Goal: Ask a question: Seek information or help from site administrators or community

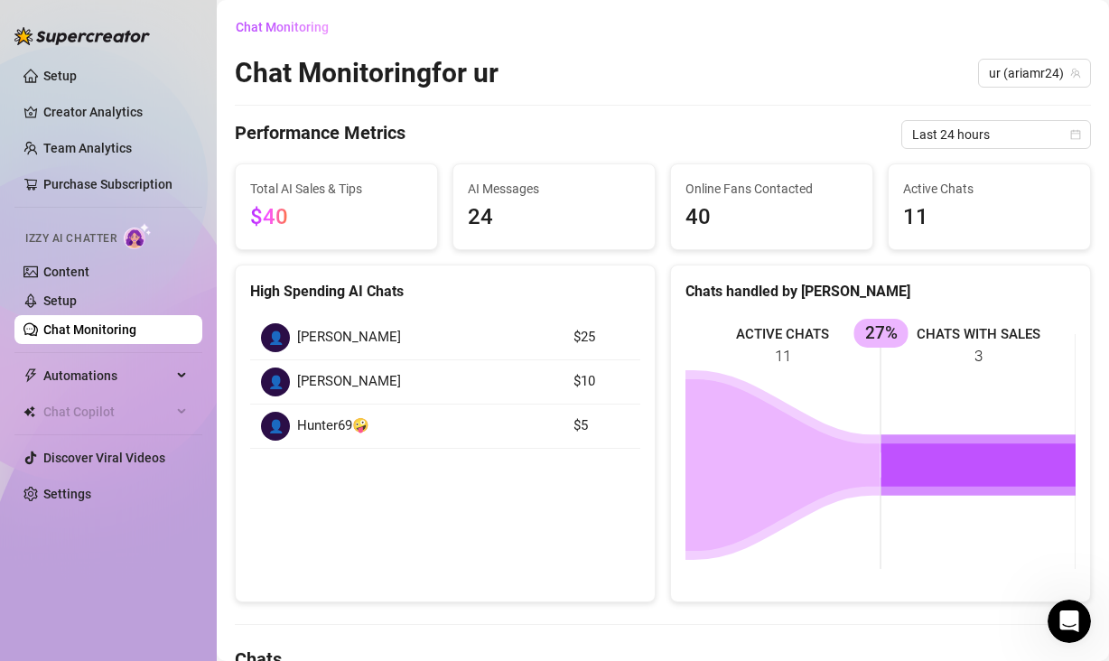
scroll to position [77, 0]
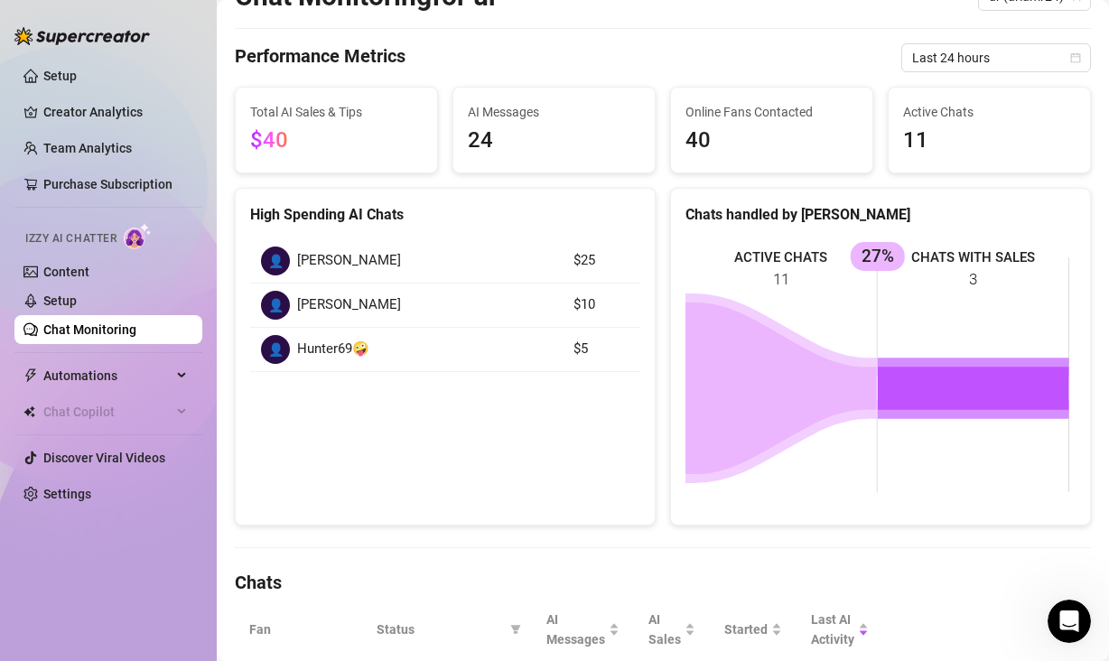
click at [1069, 617] on icon "Open Intercom Messenger" at bounding box center [1069, 622] width 30 height 30
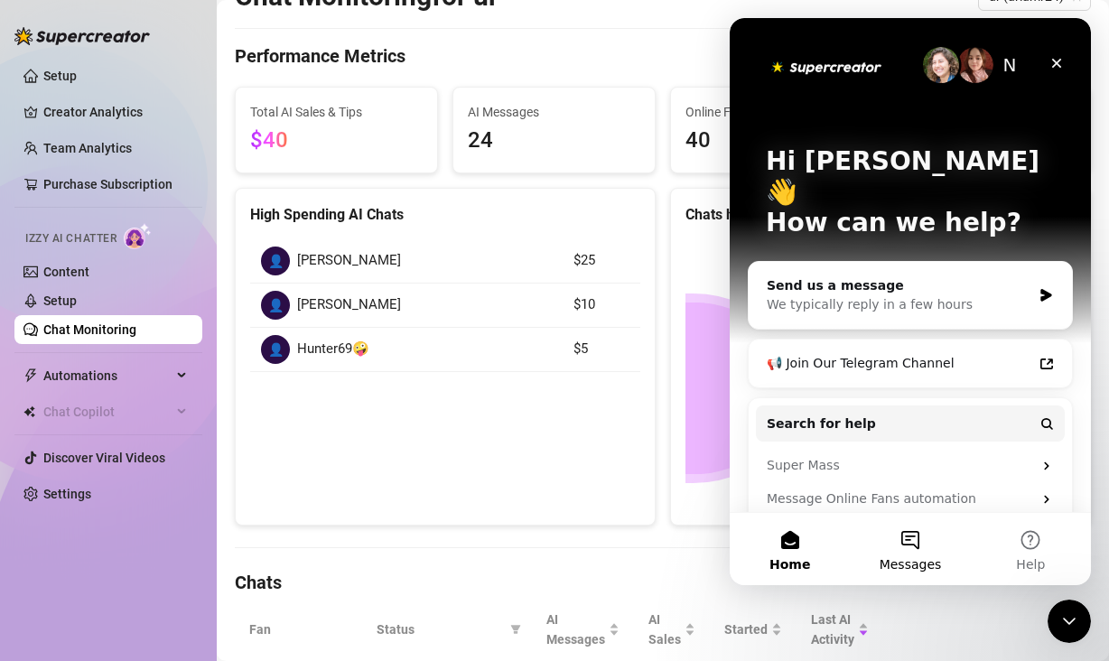
click at [922, 551] on button "Messages" at bounding box center [909, 549] width 120 height 72
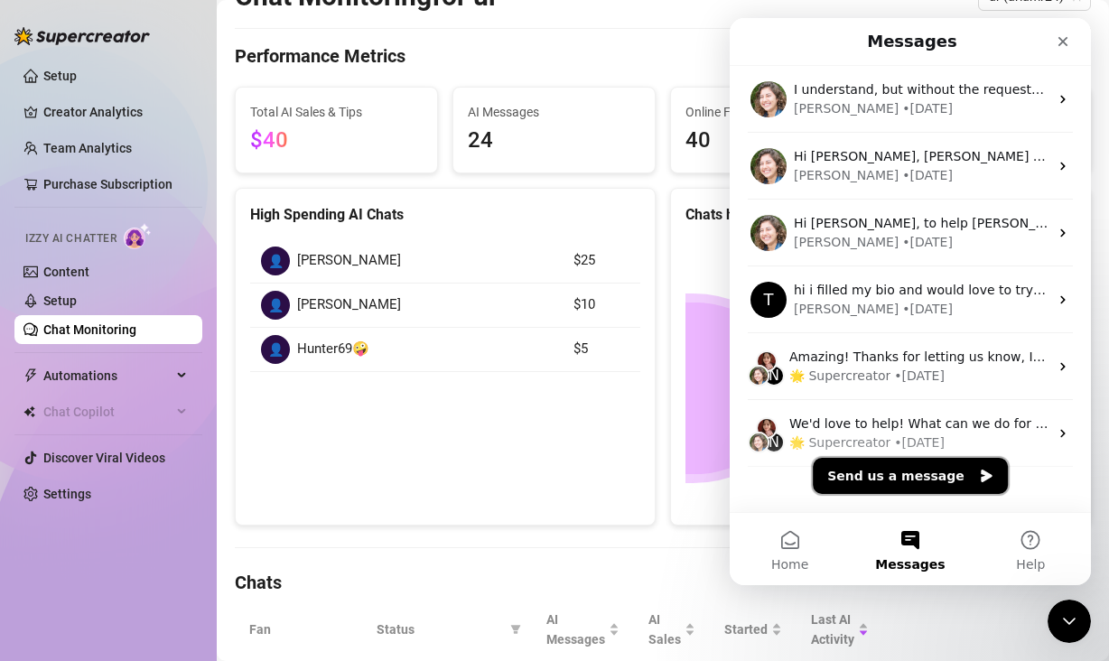
click at [925, 484] on button "Send us a message" at bounding box center [909, 476] width 195 height 36
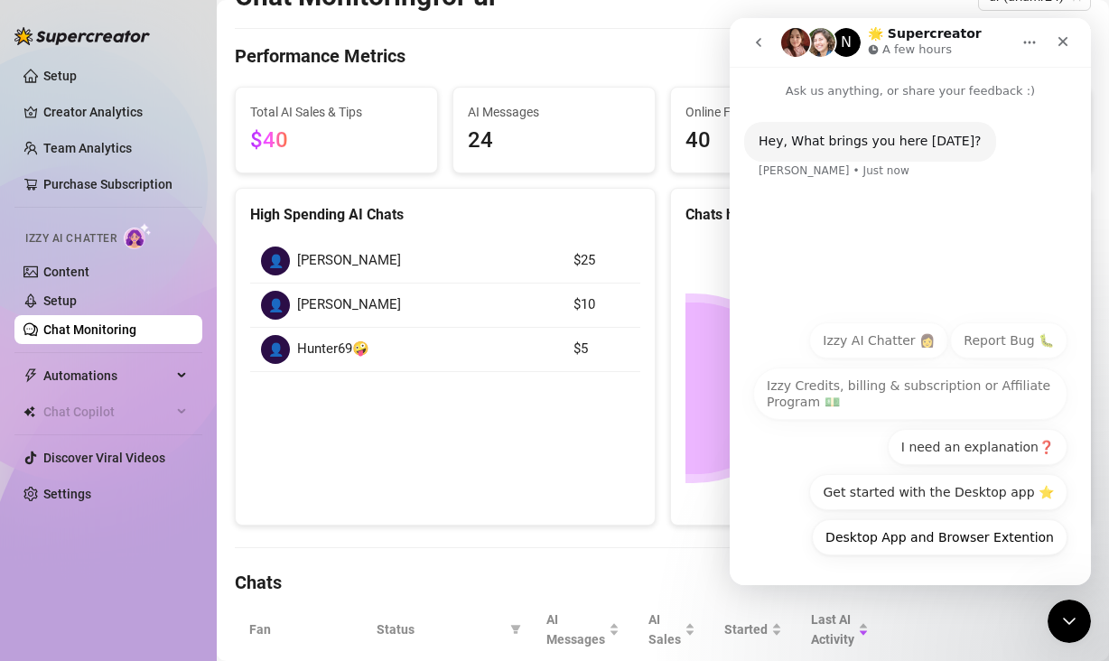
click at [761, 41] on icon "go back" at bounding box center [758, 42] width 14 height 14
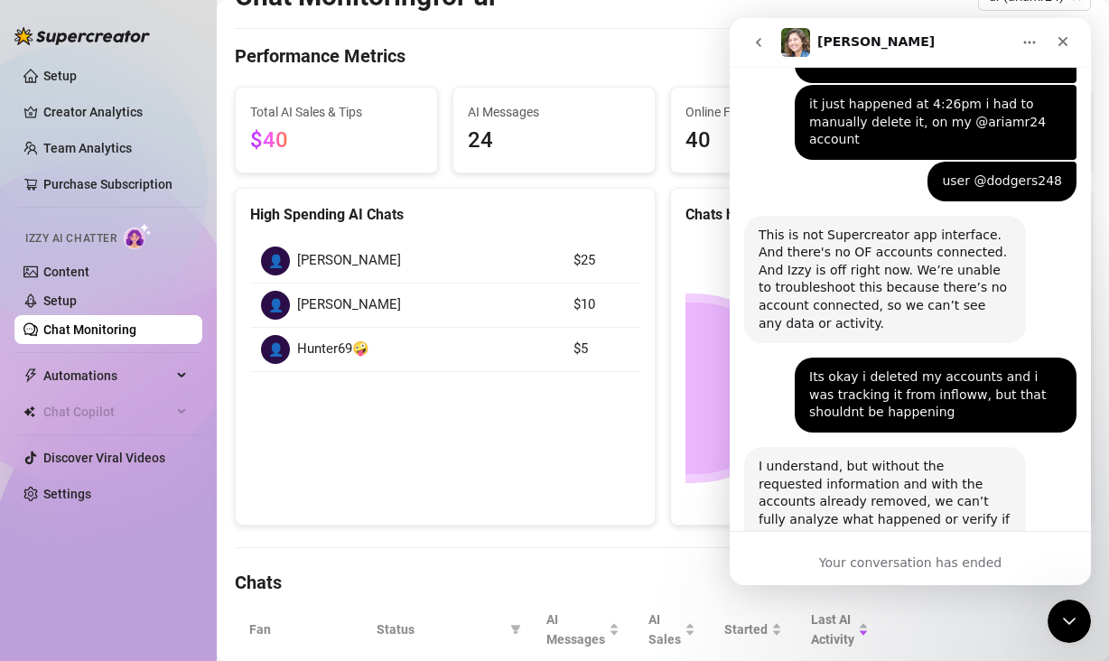
scroll to position [1464, 0]
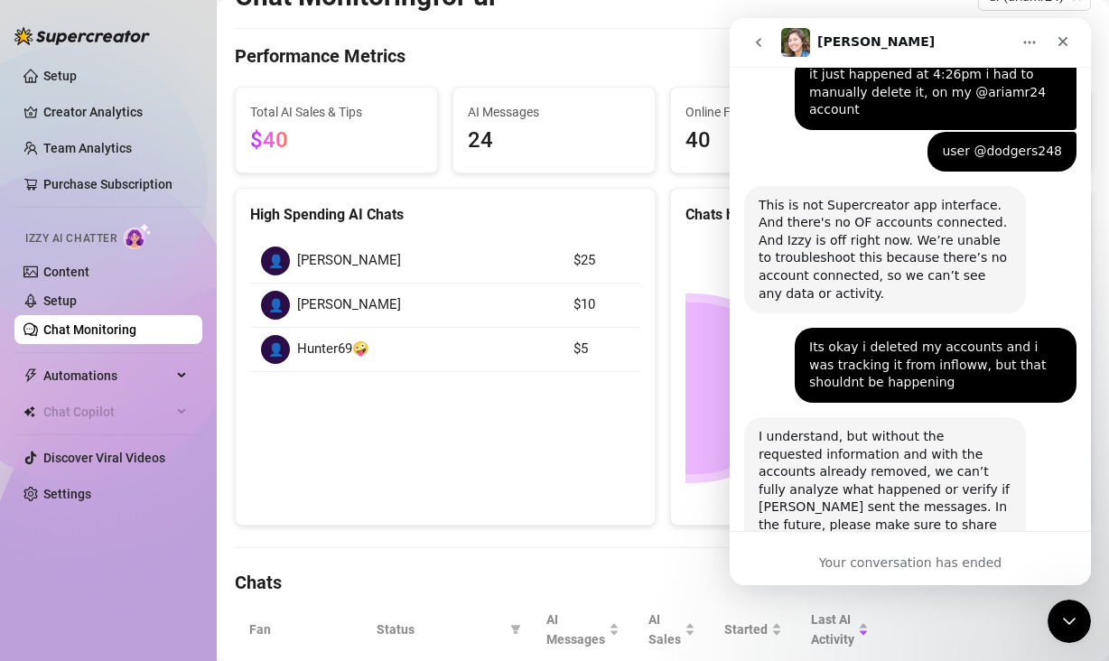
click at [756, 42] on icon "go back" at bounding box center [758, 42] width 14 height 14
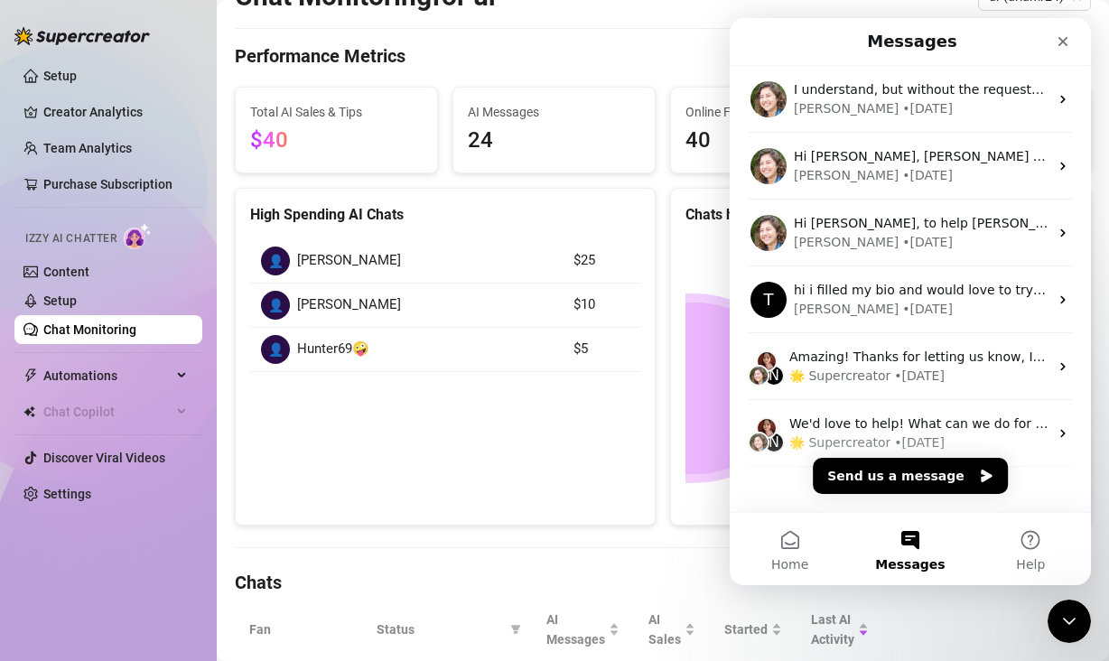
scroll to position [0, 0]
click at [925, 481] on button "Send us a message" at bounding box center [909, 476] width 195 height 36
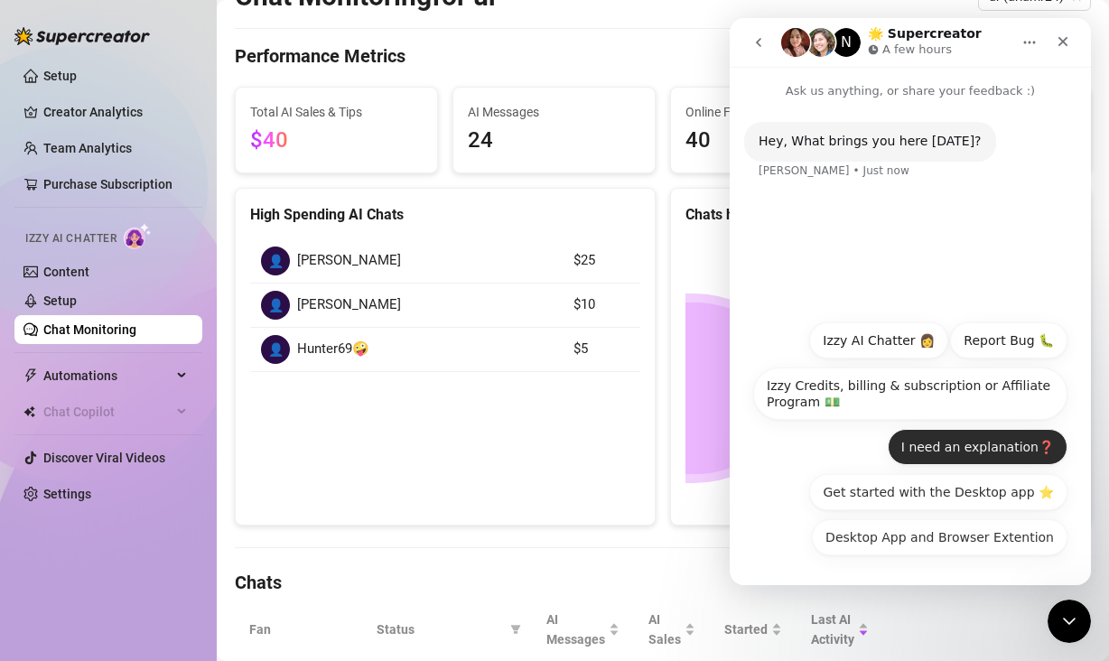
click at [974, 449] on button "I need an explanation❓" at bounding box center [977, 447] width 180 height 36
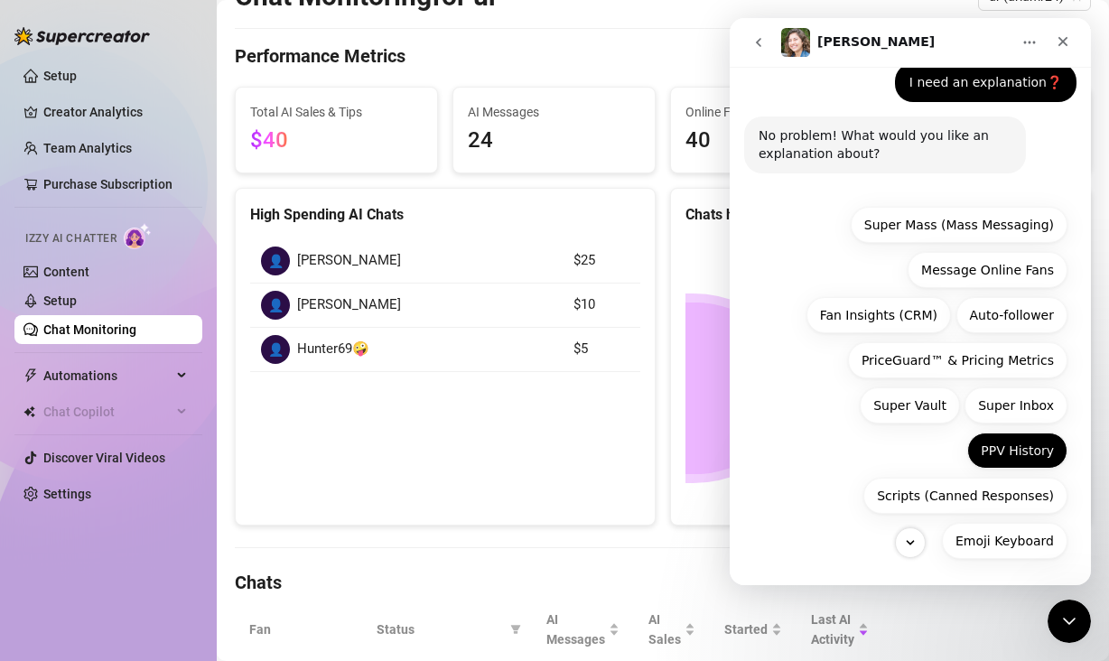
scroll to position [116, 0]
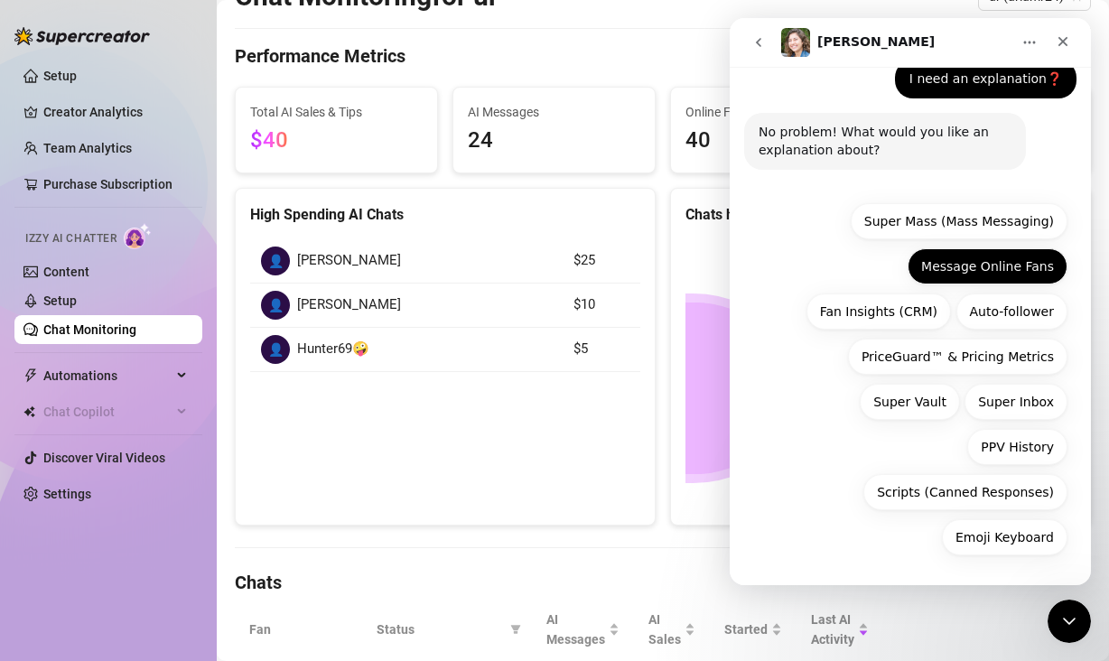
click at [982, 264] on button "Message Online Fans" at bounding box center [987, 266] width 160 height 36
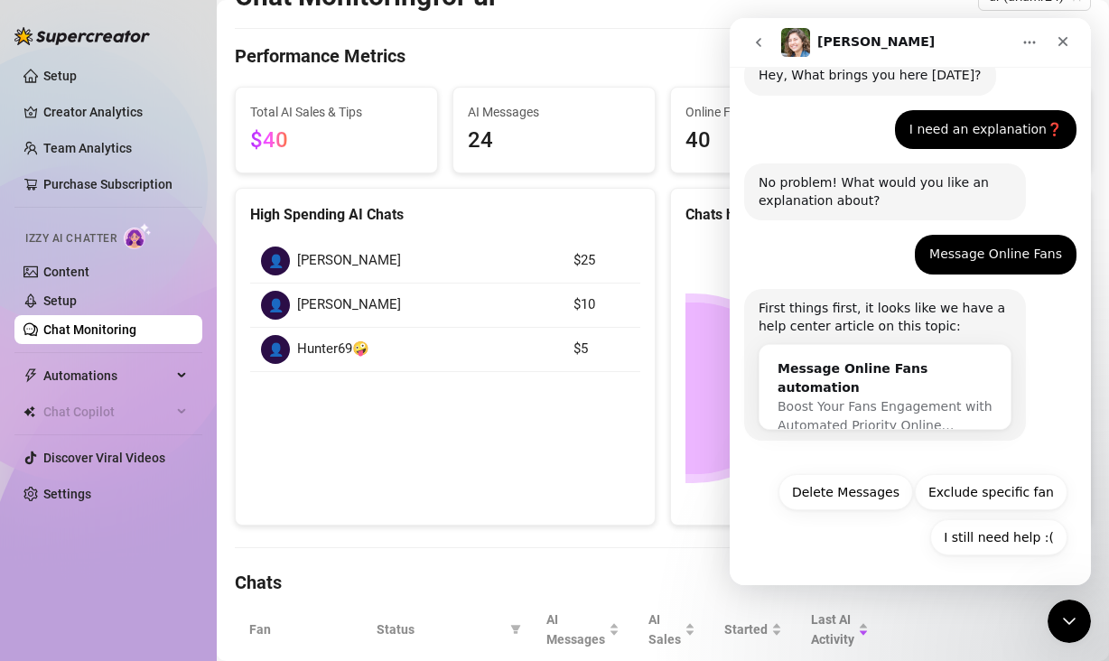
scroll to position [66, 0]
click at [1024, 540] on button "I still need help :(" at bounding box center [998, 537] width 137 height 36
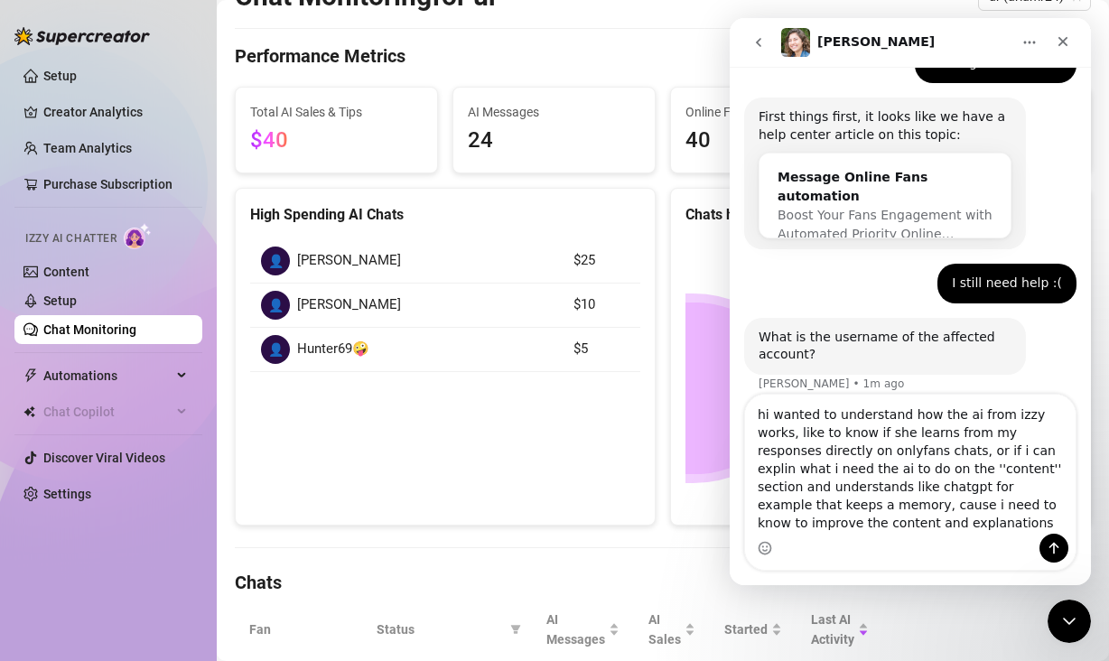
scroll to position [275, 0]
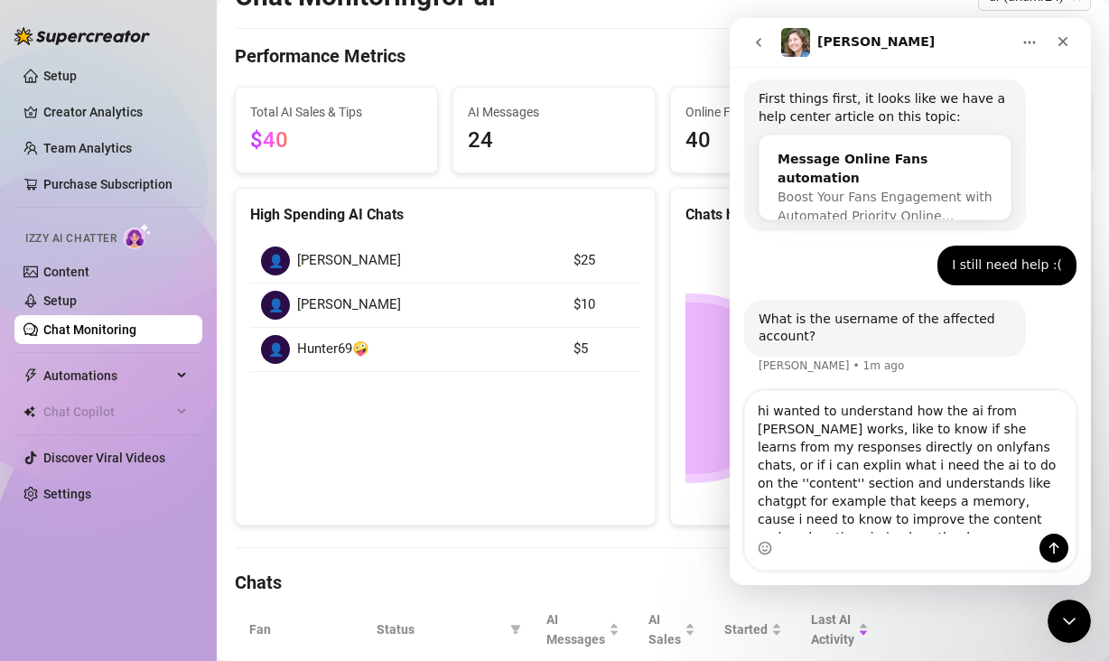
type textarea "hi wanted to understand how the ai from [PERSON_NAME] works, like to know if sh…"
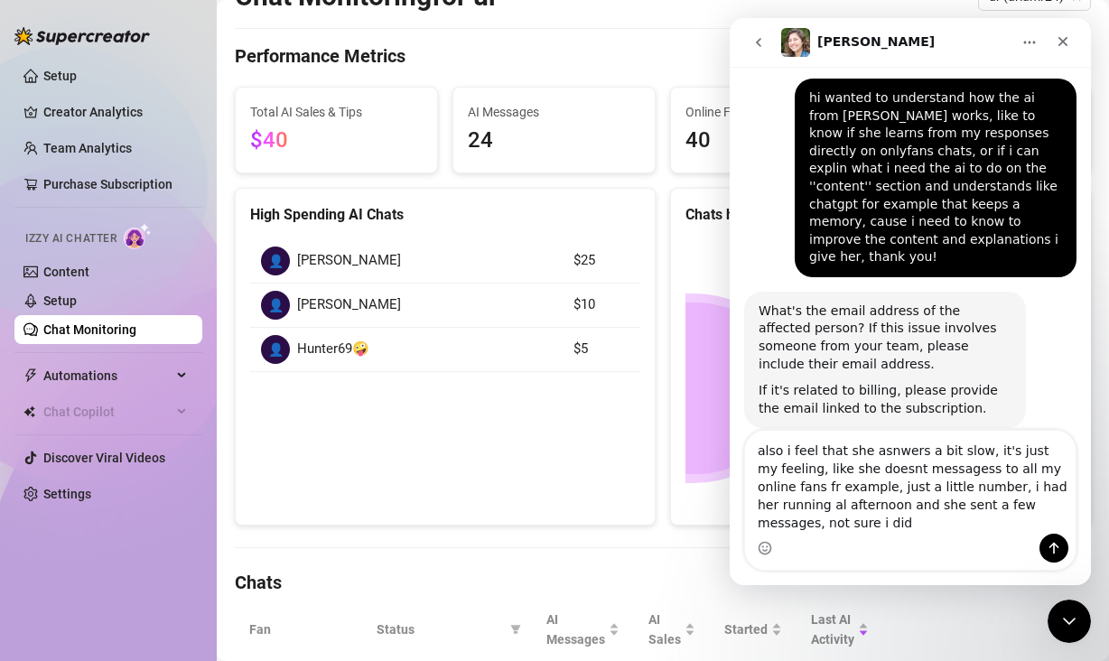
scroll to position [586, 0]
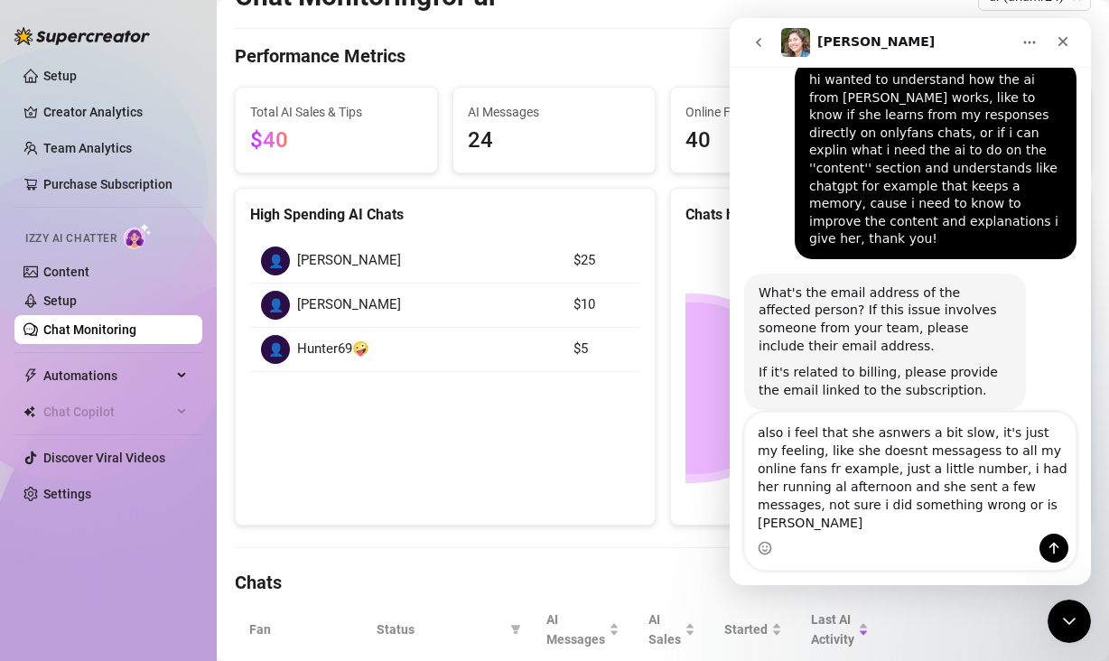
type textarea "also i feel that she asnwers a bit slow, it's just my feeling, like she doesnt …"
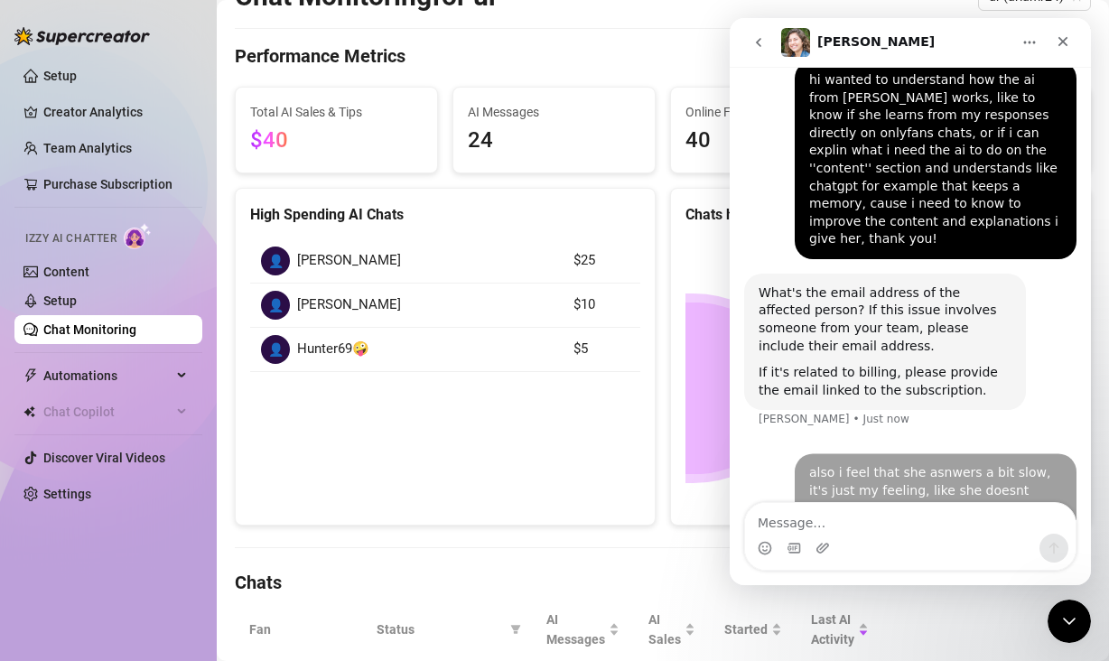
scroll to position [655, 0]
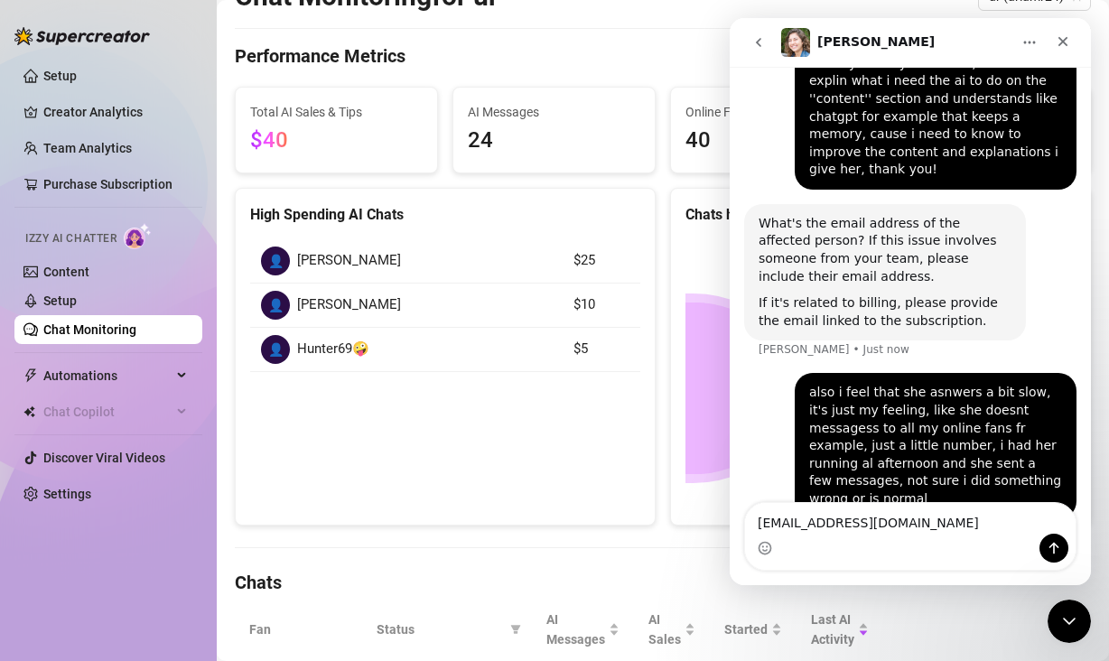
type textarea "[EMAIL_ADDRESS][DOMAIN_NAME]"
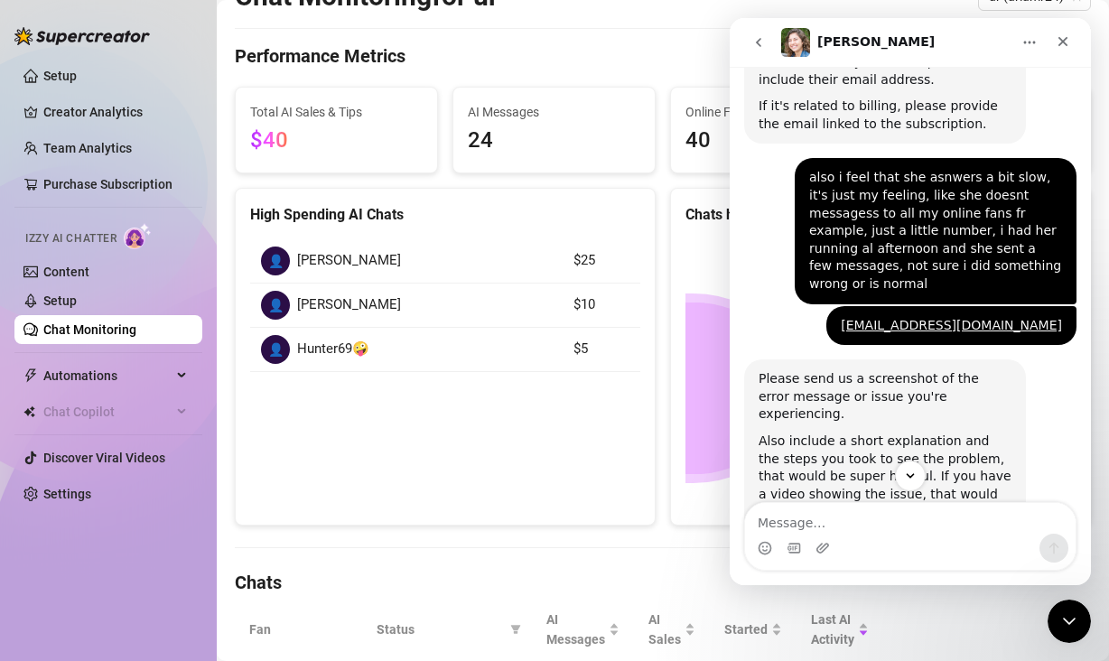
scroll to position [884, 0]
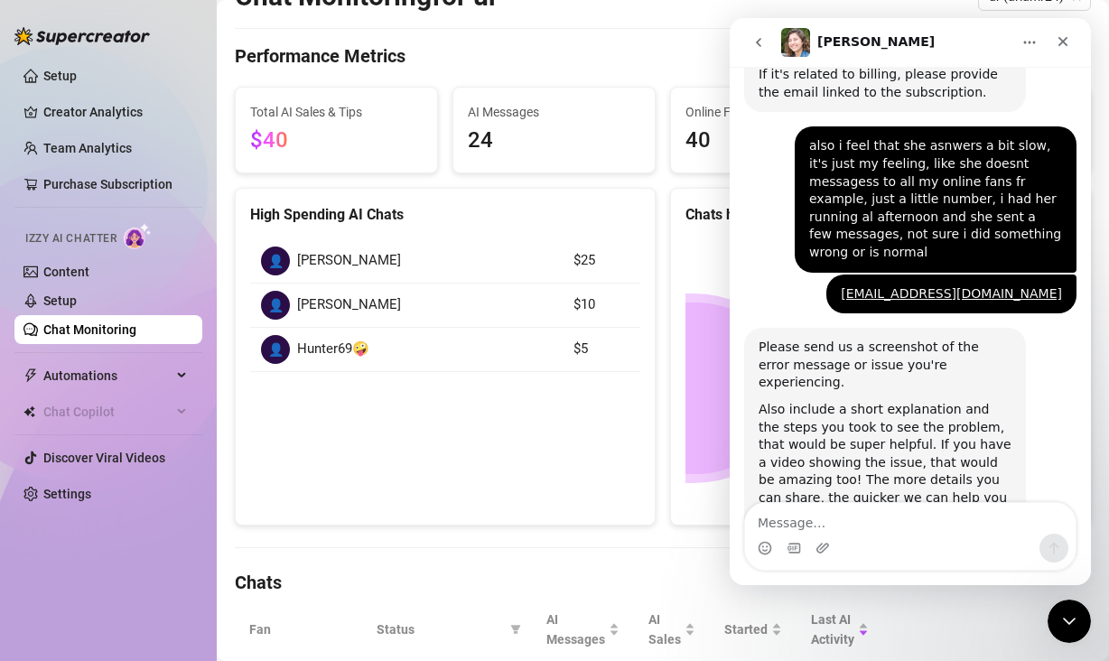
click at [923, 522] on textarea "Message…" at bounding box center [910, 518] width 330 height 31
type textarea "i explained eveything abovev:)"
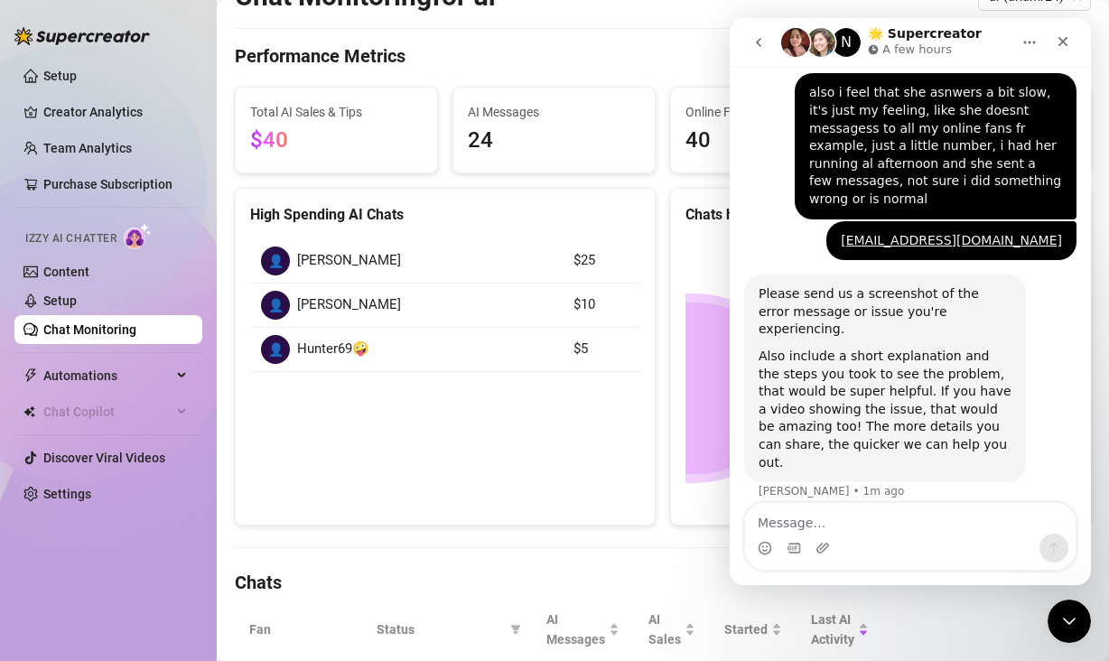
click at [136, 322] on link "Chat Monitoring" at bounding box center [89, 329] width 93 height 14
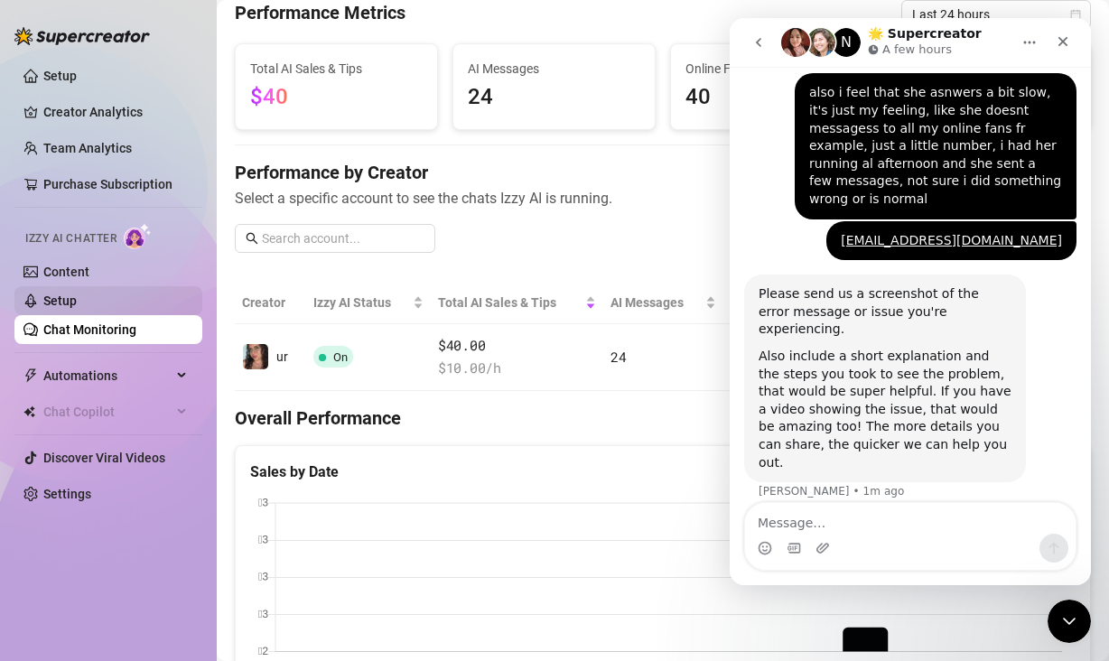
click at [77, 308] on link "Setup" at bounding box center [59, 300] width 33 height 14
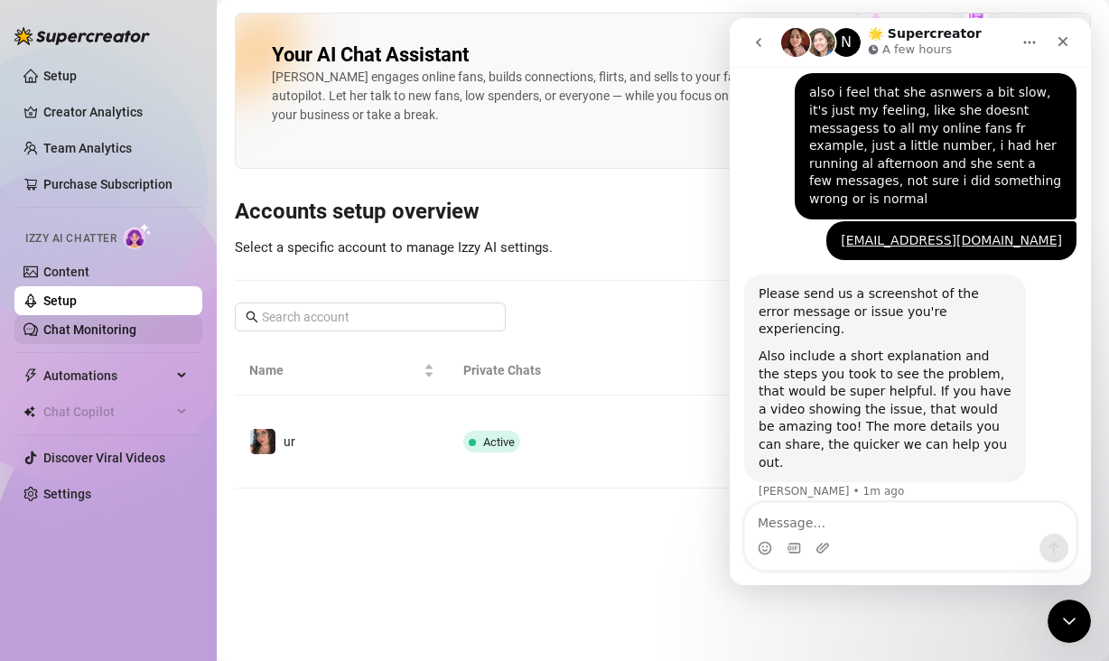
click at [127, 326] on link "Chat Monitoring" at bounding box center [89, 329] width 93 height 14
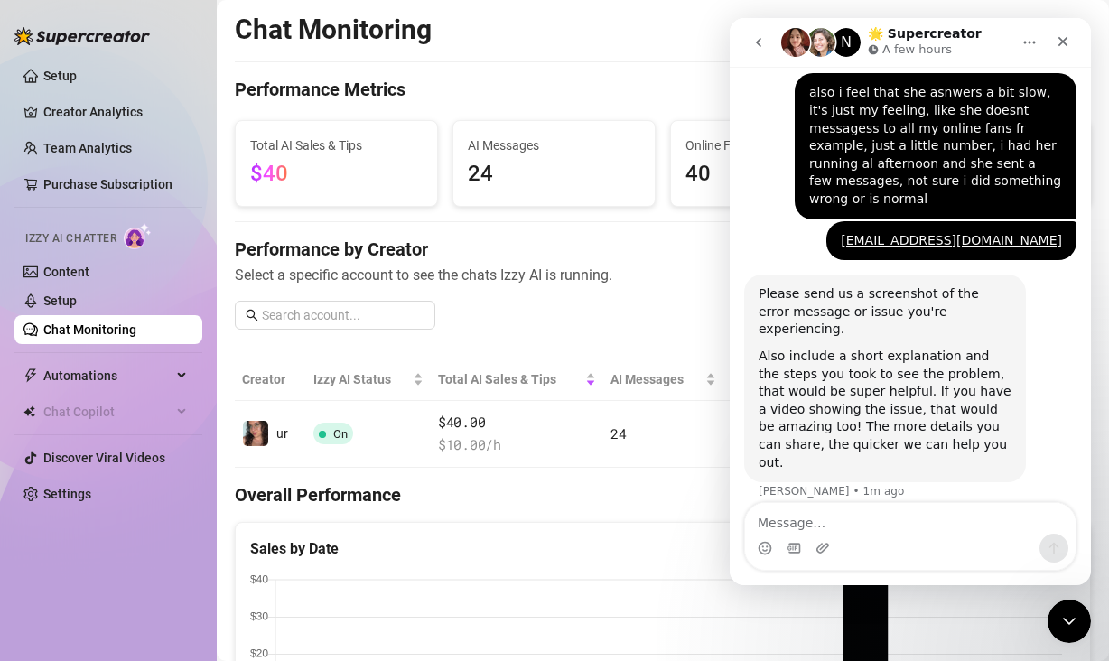
click at [1063, 629] on icon "Close Intercom Messenger" at bounding box center [1069, 621] width 22 height 22
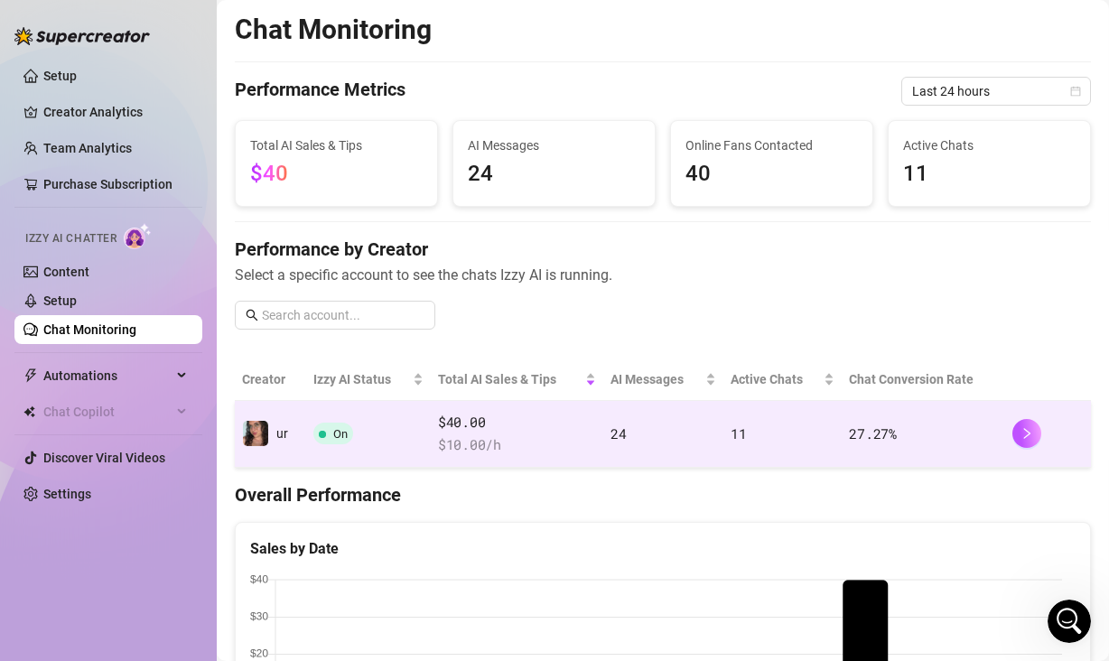
click at [703, 441] on td "24" at bounding box center [663, 434] width 120 height 67
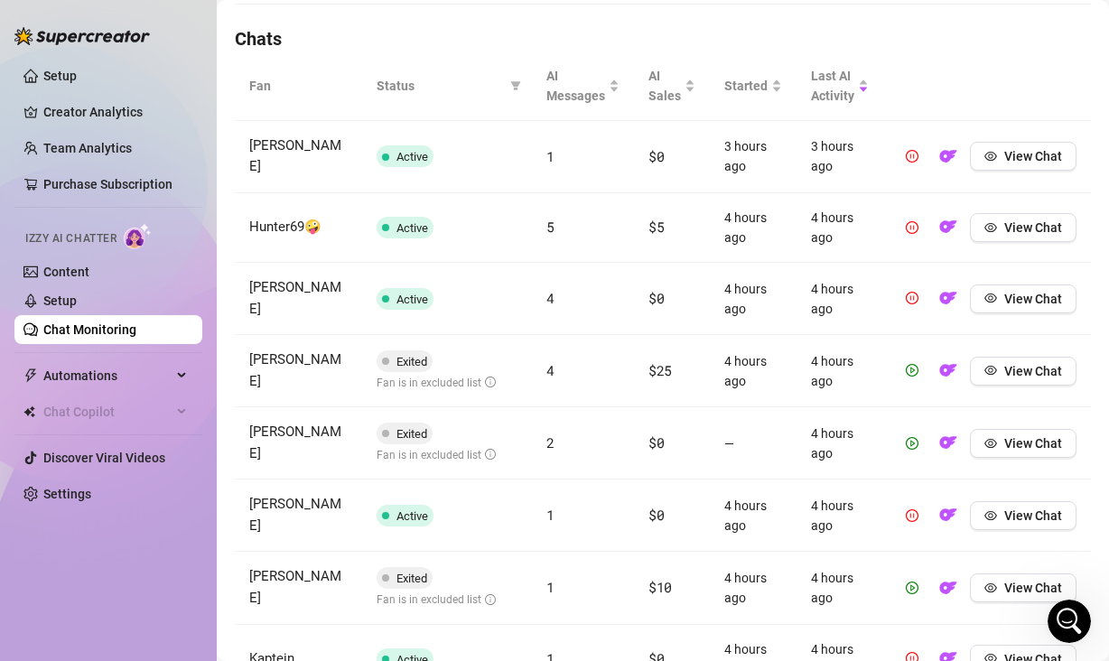
scroll to position [641, 0]
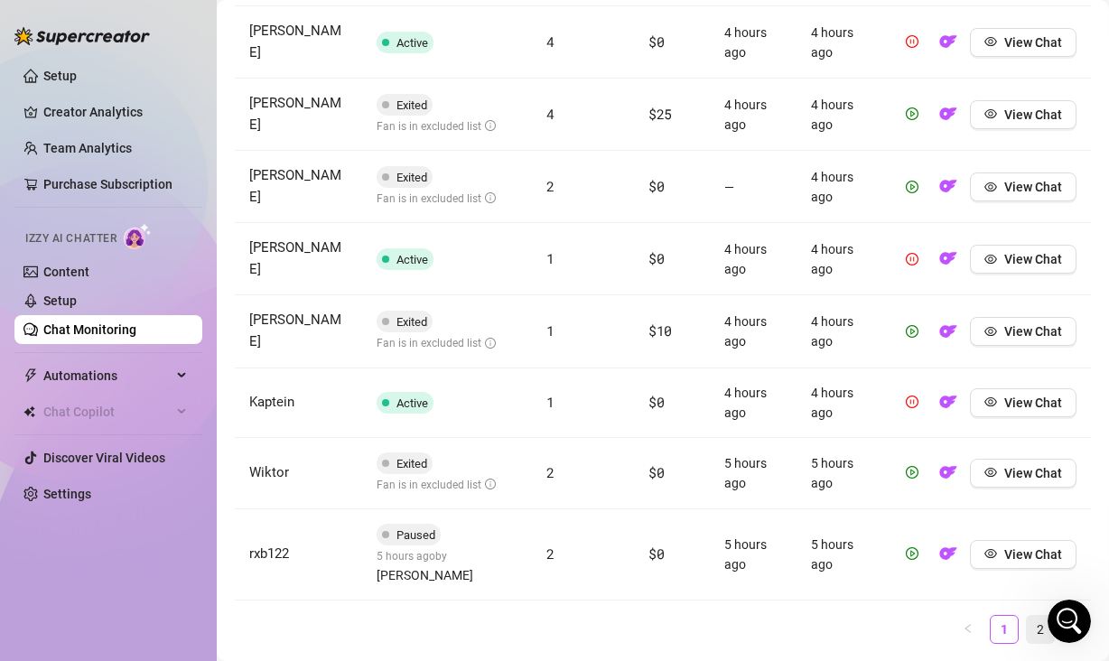
click at [1026, 616] on link "2" at bounding box center [1039, 629] width 27 height 27
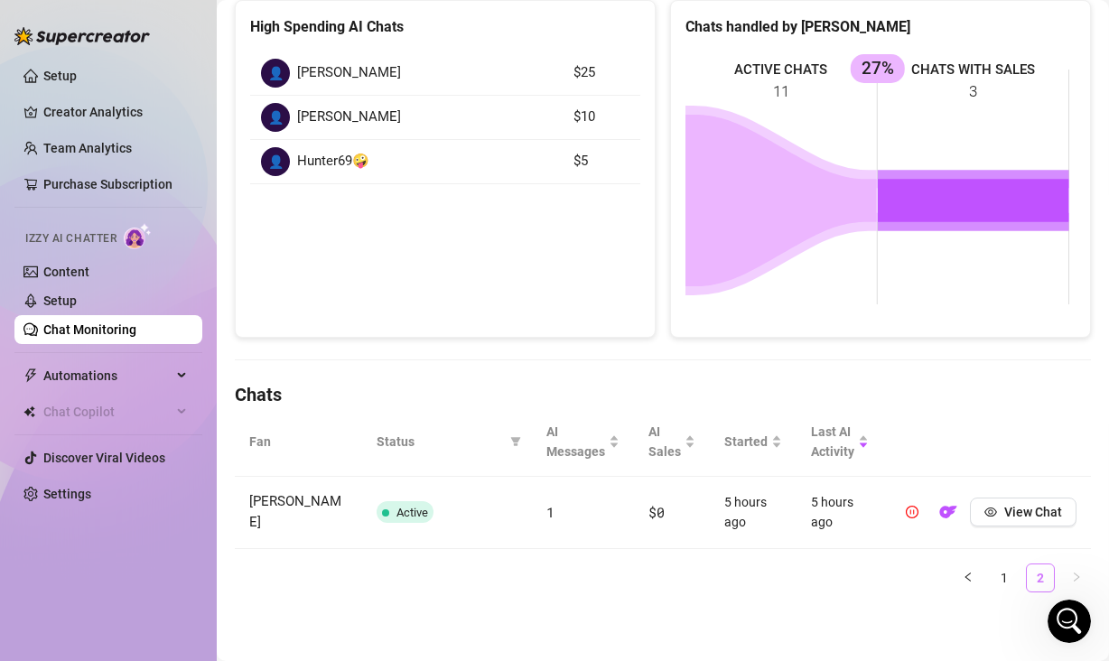
scroll to position [262, 0]
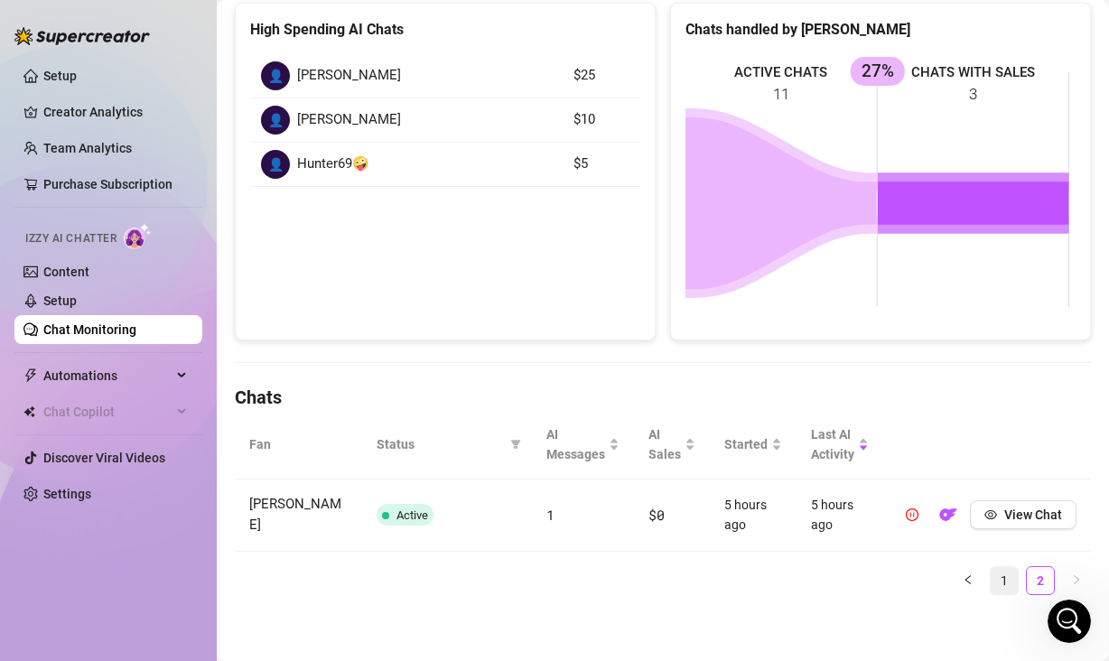
click at [999, 577] on link "1" at bounding box center [1003, 580] width 27 height 27
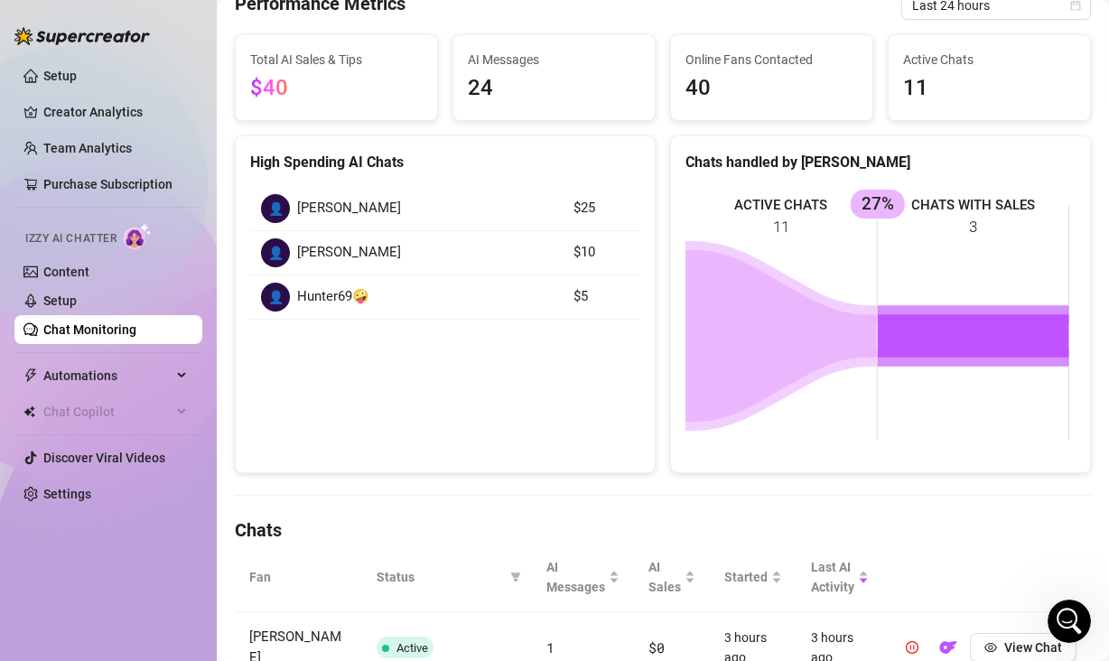
scroll to position [0, 0]
